Goal: Use online tool/utility: Utilize a website feature to perform a specific function

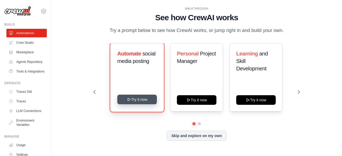
click at [139, 99] on button "Try it now" at bounding box center [137, 100] width 40 height 10
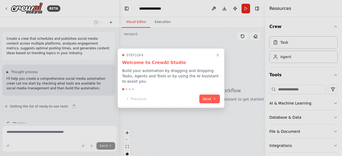
scroll to position [10, 0]
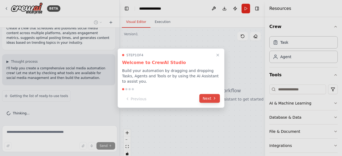
click at [212, 100] on button "Next" at bounding box center [210, 98] width 21 height 9
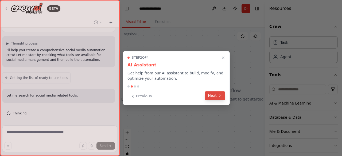
scroll to position [46, 0]
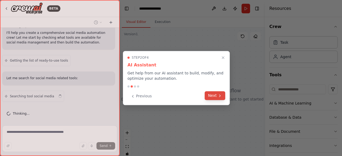
click at [213, 95] on button "Next" at bounding box center [215, 95] width 21 height 9
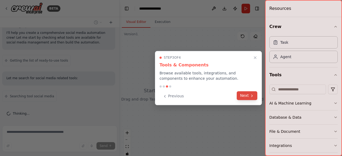
click at [243, 97] on button "Next" at bounding box center [247, 95] width 21 height 9
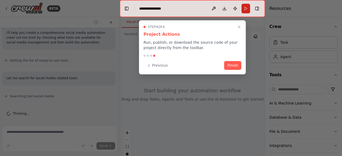
scroll to position [64, 0]
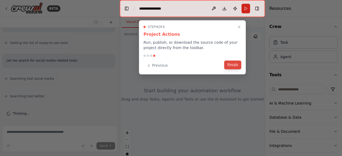
click at [232, 66] on button "Finish" at bounding box center [232, 65] width 17 height 9
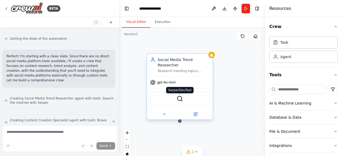
scroll to position [359, 0]
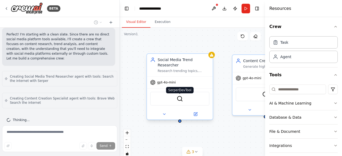
click at [180, 96] on img at bounding box center [180, 99] width 6 height 6
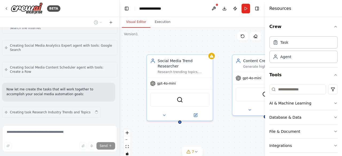
scroll to position [439, 0]
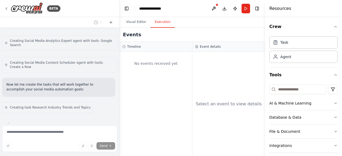
click at [158, 22] on button "Execution" at bounding box center [163, 22] width 24 height 11
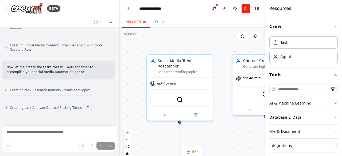
click at [132, 21] on button "Visual Editor" at bounding box center [136, 22] width 29 height 11
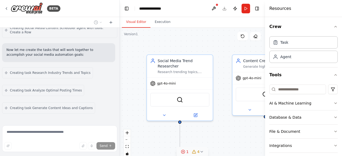
click at [201, 152] on icon at bounding box center [202, 152] width 4 height 4
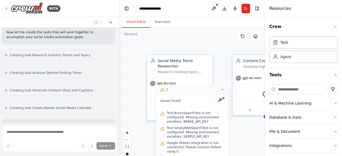
scroll to position [527, 0]
